Goal: Navigation & Orientation: Understand site structure

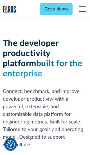
scroll to position [85, 0]
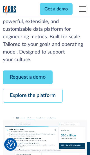
click at [28, 77] on link "Request a demo" at bounding box center [28, 77] width 50 height 14
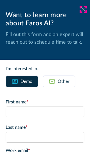
click at [83, 9] on icon at bounding box center [83, 9] width 5 height 4
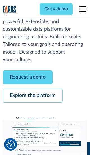
scroll to position [103, 0]
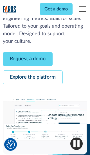
click at [33, 77] on link "Explore the platform" at bounding box center [33, 77] width 60 height 14
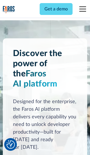
scroll to position [4231, 0]
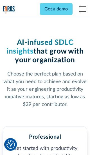
scroll to position [875, 0]
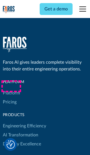
click at [11, 88] on link "Platform" at bounding box center [11, 92] width 17 height 9
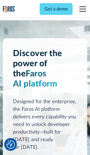
scroll to position [4412, 0]
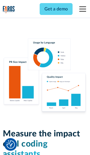
scroll to position [3482, 0]
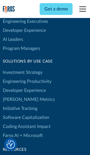
click at [17, 95] on link "[PERSON_NAME] Metrics" at bounding box center [29, 99] width 52 height 9
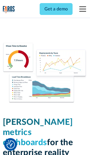
scroll to position [2467, 0]
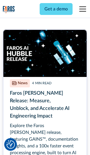
scroll to position [2546, 0]
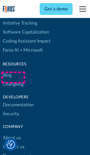
click at [13, 80] on link "Changelog" at bounding box center [13, 84] width 21 height 9
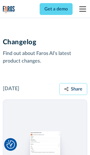
scroll to position [6802, 0]
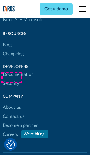
click at [12, 103] on link "About us" at bounding box center [12, 107] width 18 height 9
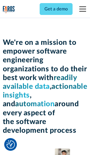
scroll to position [1944, 0]
